Goal: Task Accomplishment & Management: Use online tool/utility

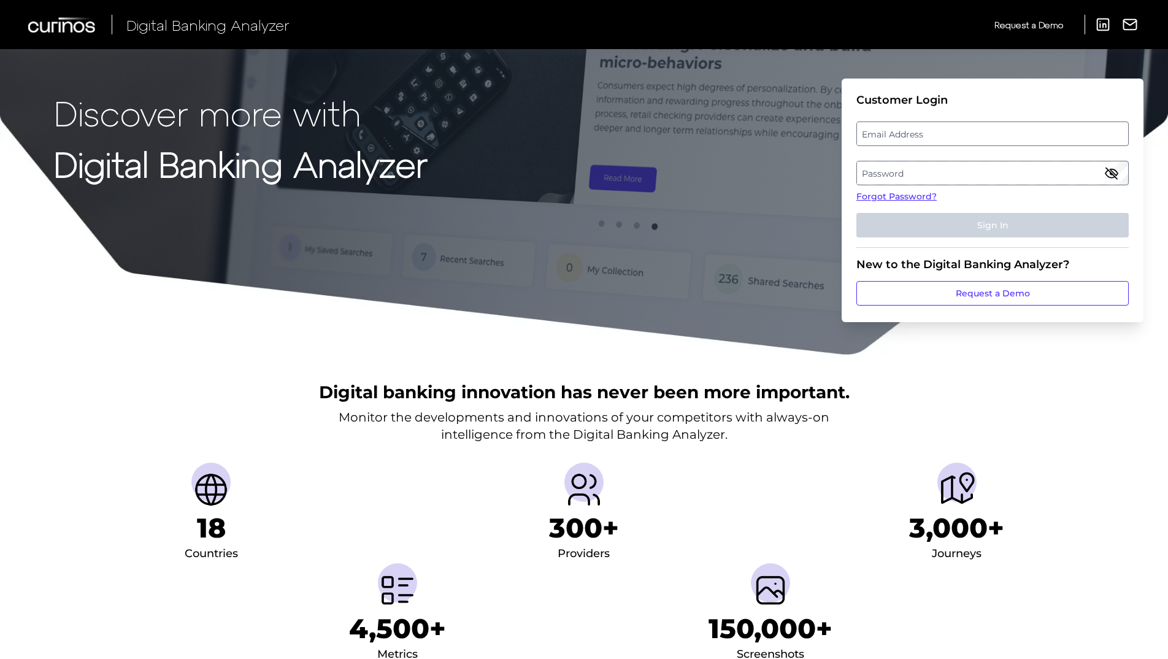
click at [945, 131] on label "Email Address" at bounding box center [992, 134] width 270 height 22
click at [945, 131] on input "email" at bounding box center [992, 133] width 272 height 25
click at [933, 140] on input "Email Address" at bounding box center [992, 133] width 272 height 25
paste input "lauren_holt@navyfederal.org"
type input "lauren_holt@navyfederal.org"
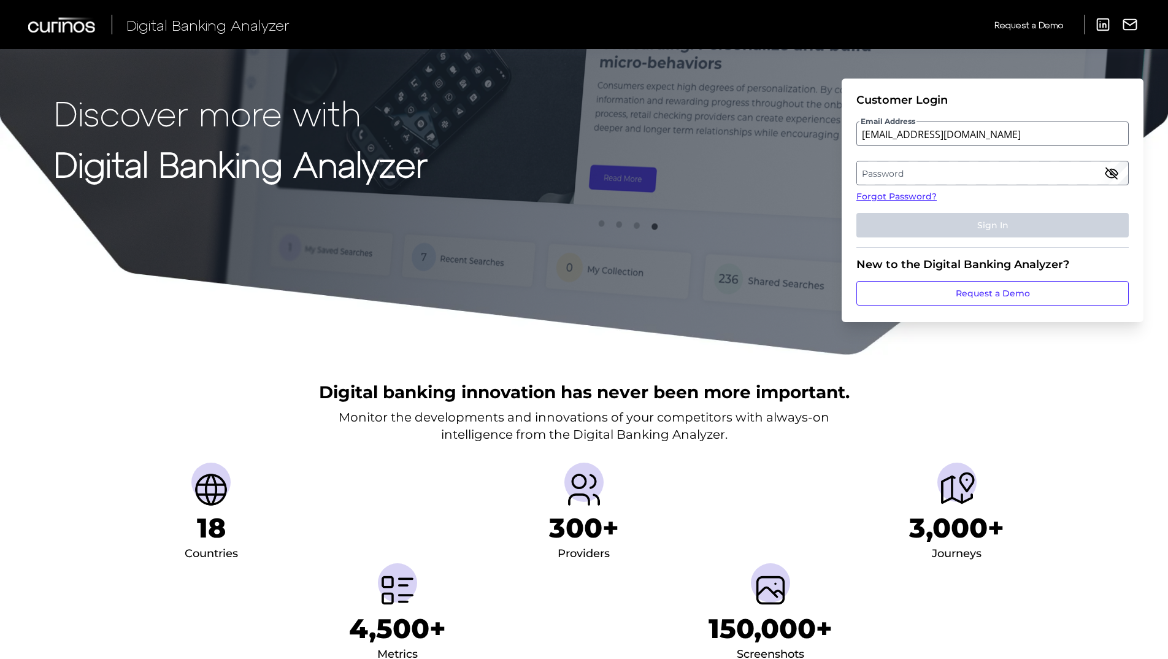
click at [864, 172] on label "Password" at bounding box center [992, 173] width 270 height 22
click at [1079, 231] on button "Sign In" at bounding box center [992, 225] width 272 height 25
click at [981, 117] on fieldset "Customer Login Email Address Password Forgot Password? Sign In" at bounding box center [992, 170] width 272 height 155
click at [974, 128] on label "Email Address" at bounding box center [992, 134] width 270 height 22
click at [974, 128] on input "email" at bounding box center [992, 133] width 272 height 25
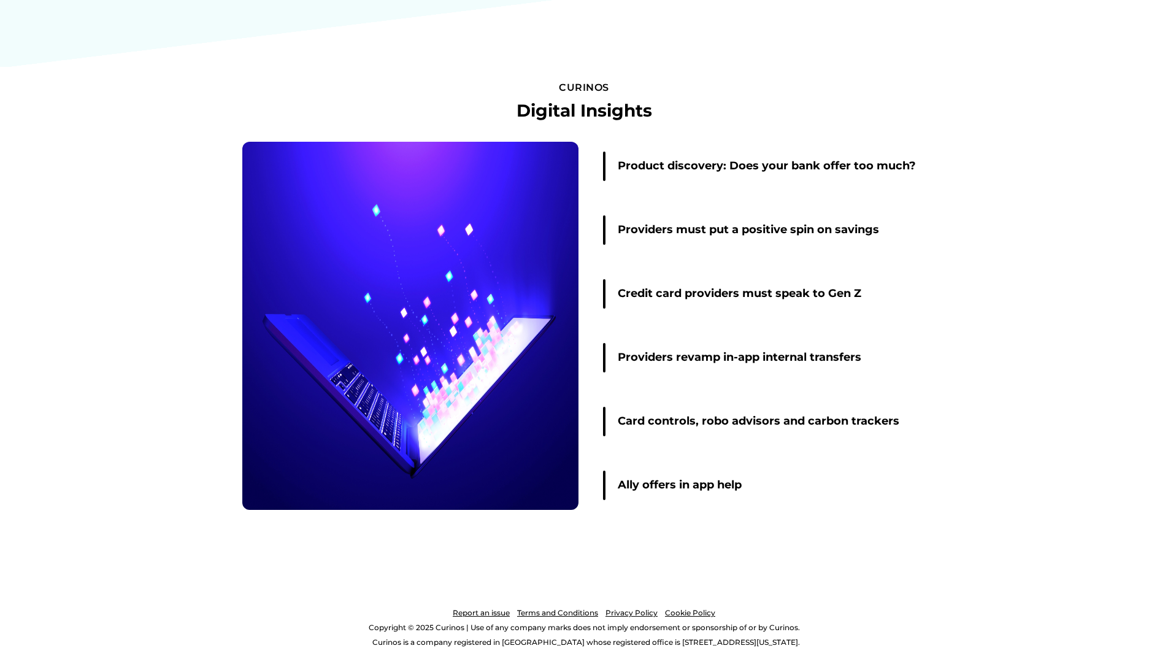
scroll to position [1653, 0]
